Goal: Task Accomplishment & Management: Use online tool/utility

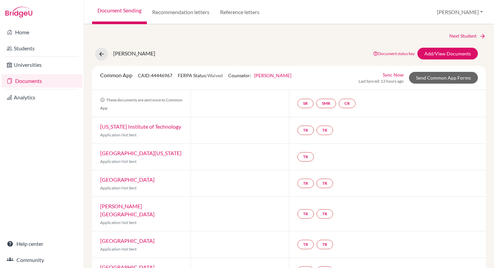
click at [25, 84] on link "Documents" at bounding box center [41, 80] width 81 height 13
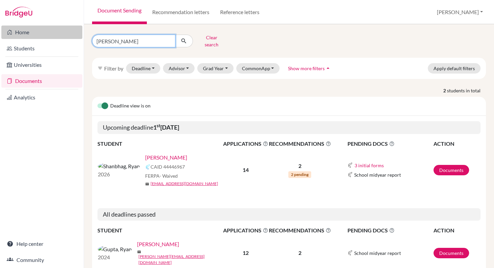
drag, startPoint x: 125, startPoint y: 41, endPoint x: 80, endPoint y: 39, distance: 45.8
click at [80, 39] on div "Home Students Universities Documents Analytics Help center Community Document S…" at bounding box center [247, 134] width 494 height 268
type input "Aninditha"
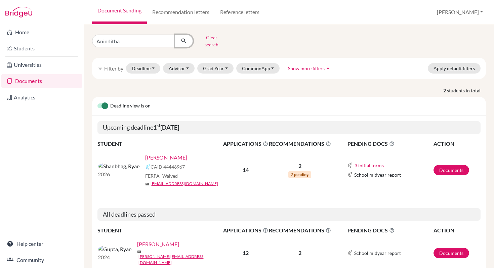
click at [186, 40] on icon "submit" at bounding box center [183, 41] width 7 height 7
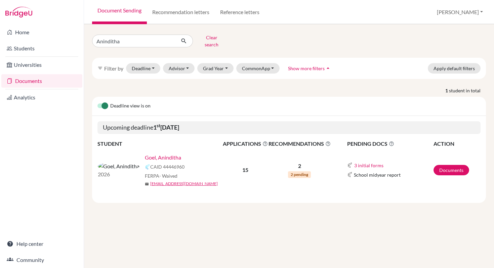
click at [145, 154] on link "Goel, Aninditha" at bounding box center [163, 158] width 36 height 8
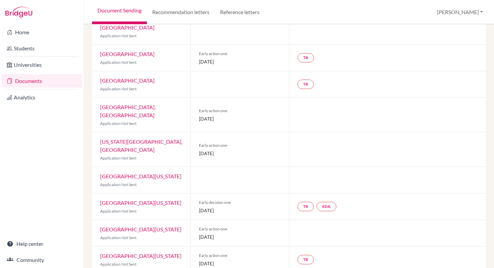
scroll to position [165, 0]
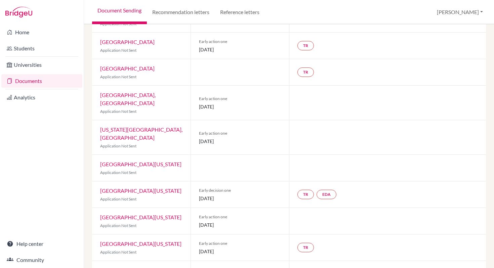
click at [135, 191] on link "University of Michigan" at bounding box center [140, 191] width 81 height 6
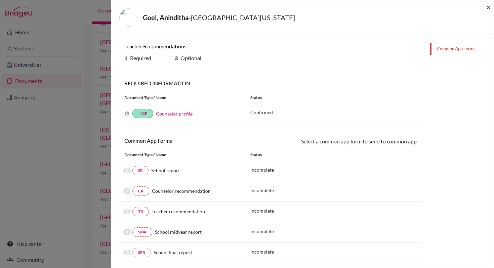
click at [490, 8] on span "×" at bounding box center [488, 7] width 5 height 10
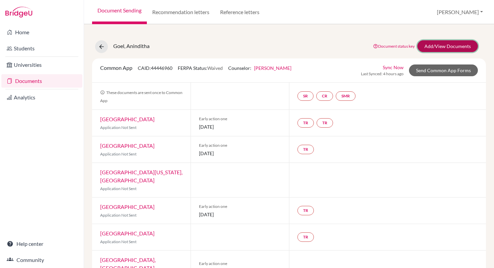
click at [433, 49] on link "Add/View Documents" at bounding box center [447, 46] width 60 height 12
